Goal: Navigation & Orientation: Find specific page/section

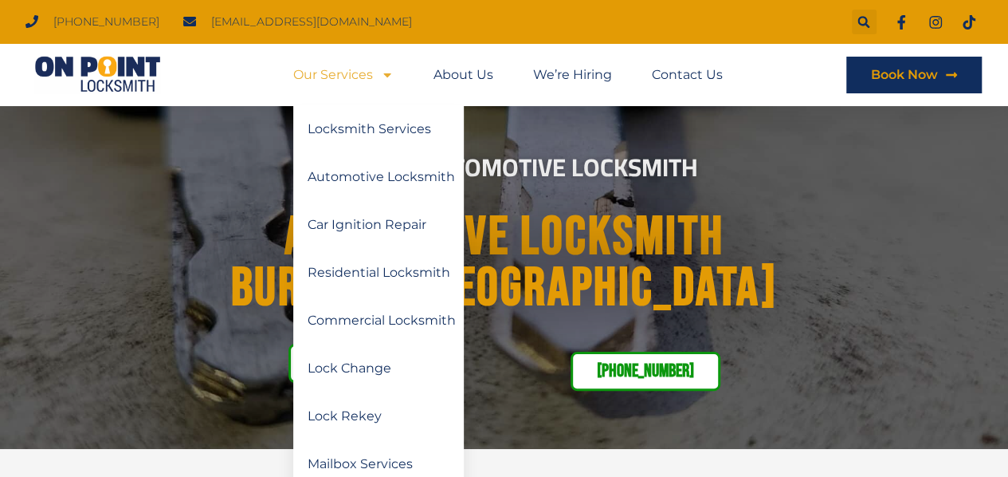
click at [383, 69] on icon "Menu" at bounding box center [387, 75] width 13 height 13
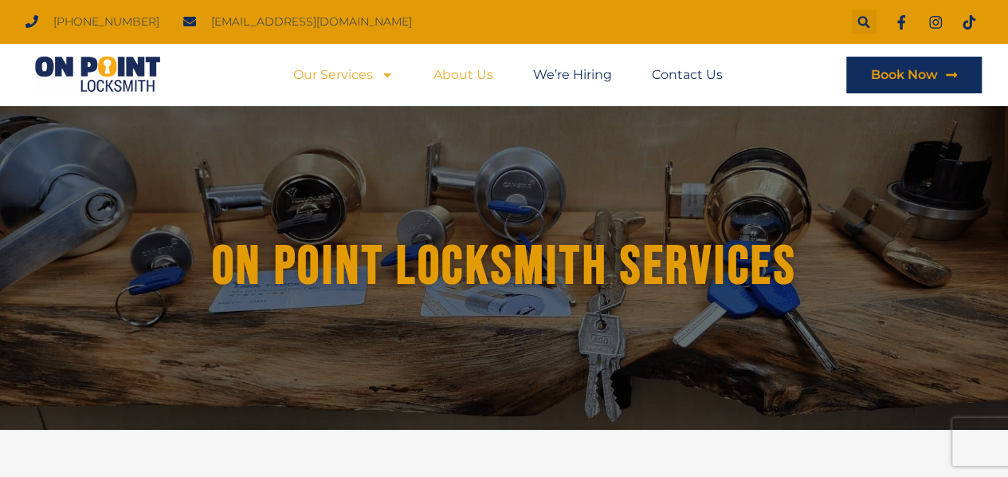
click at [468, 71] on link "About Us" at bounding box center [464, 75] width 60 height 37
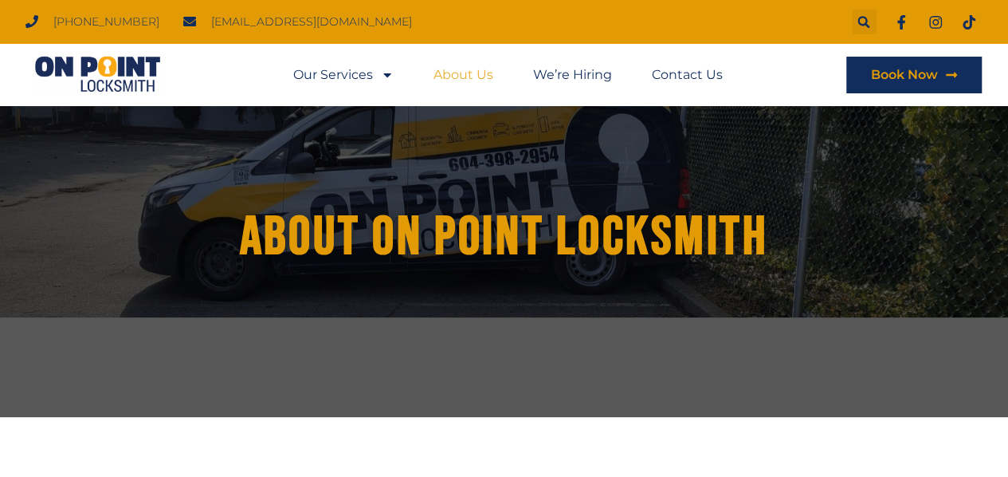
click at [473, 74] on link "About Us" at bounding box center [464, 75] width 60 height 37
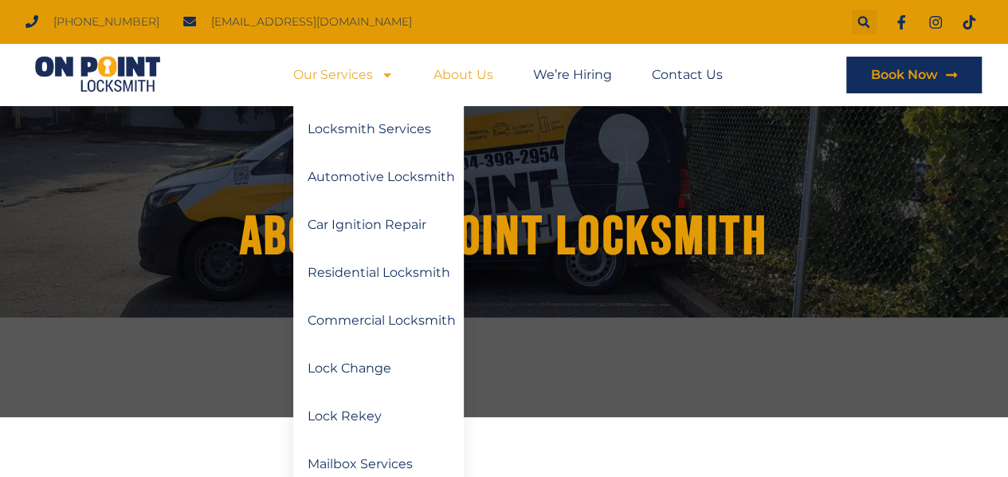
click at [384, 77] on icon "Menu" at bounding box center [387, 75] width 13 height 13
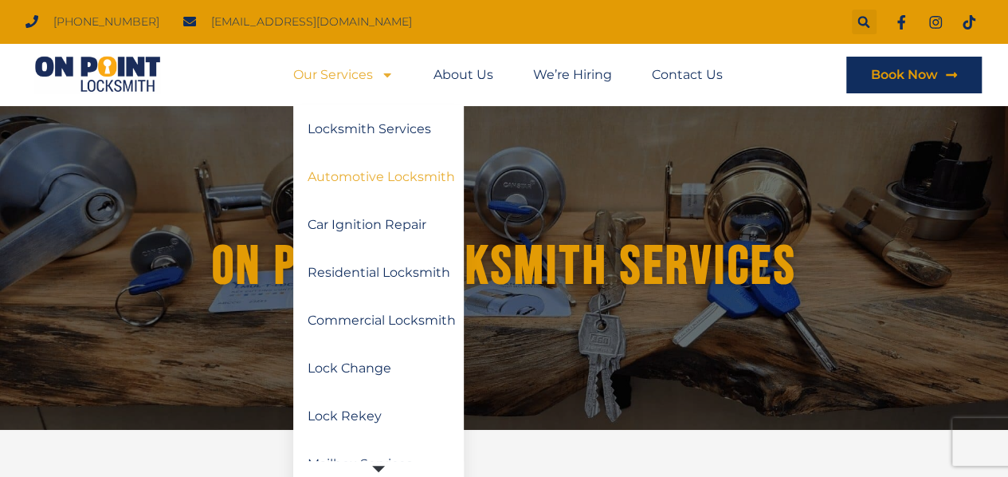
click at [387, 171] on link "Automotive Locksmith" at bounding box center [378, 177] width 171 height 48
